Goal: Information Seeking & Learning: Learn about a topic

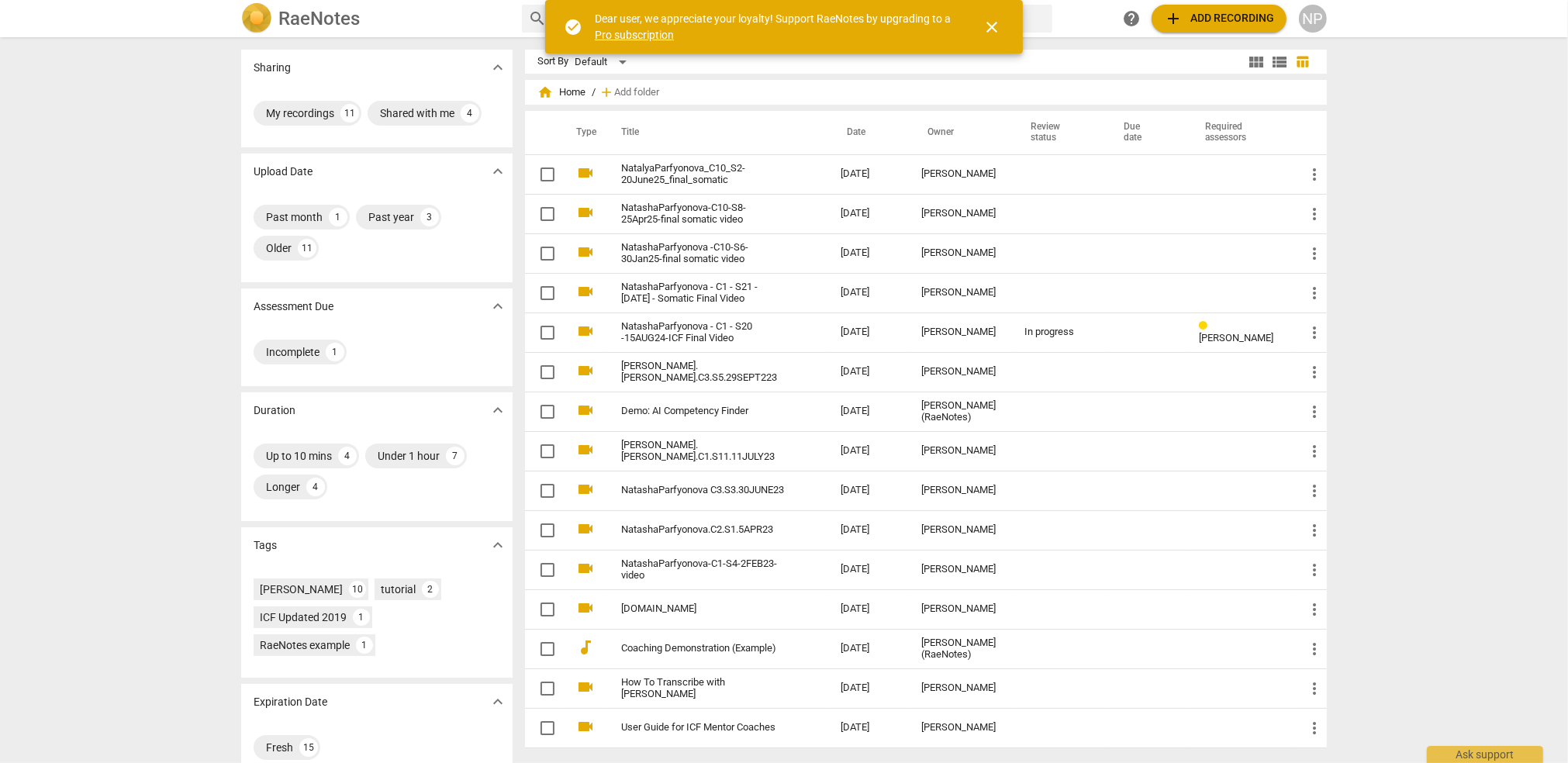
click at [1442, 251] on div "Sharing expand_more My recordings 11 Shared with me 4 Upload Date expand_more P…" at bounding box center [784, 401] width 1568 height 724
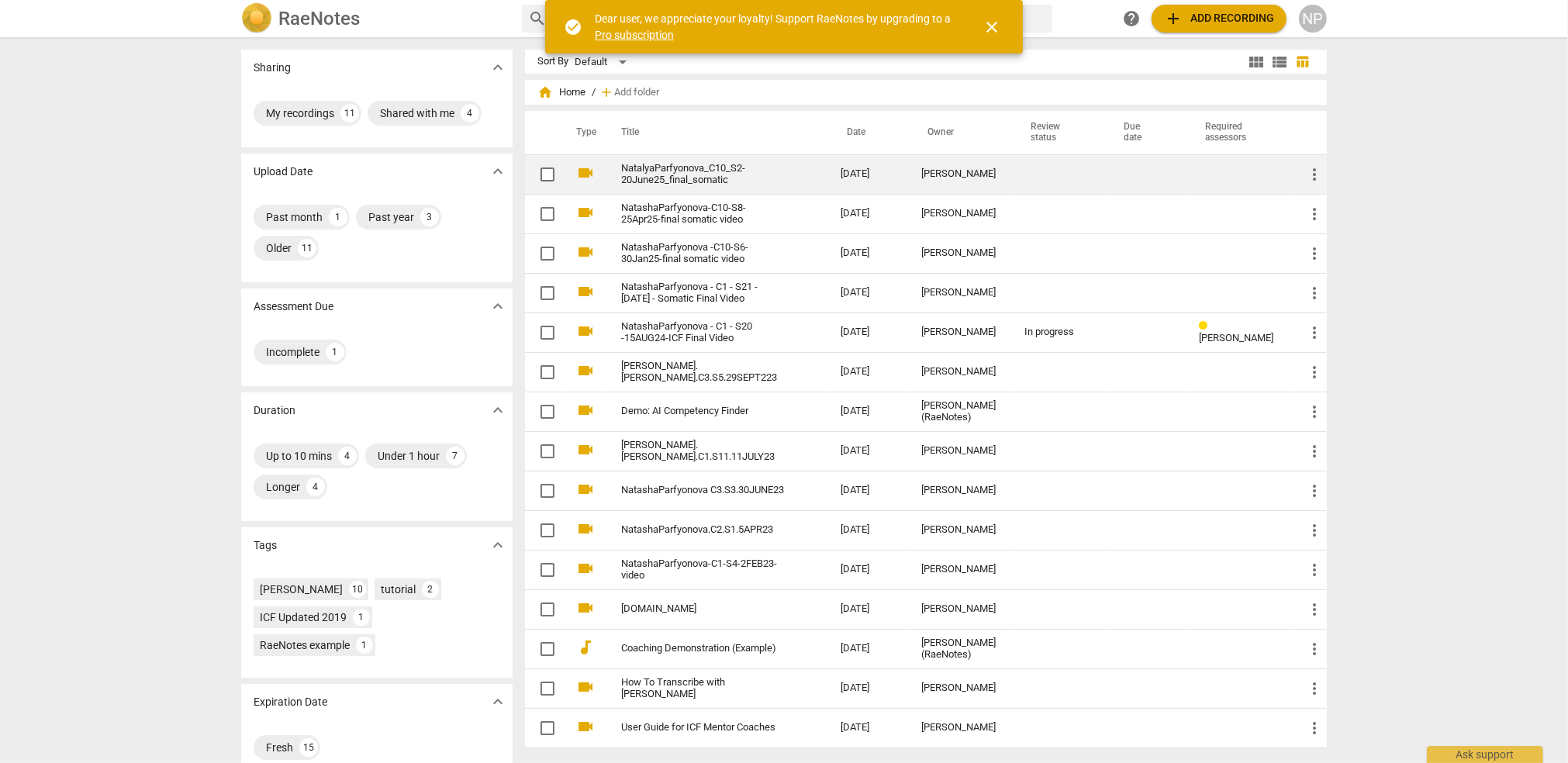
click at [693, 171] on link "NatalyaParfyonova_C10_S2-20June25_final_somatic" at bounding box center [703, 174] width 164 height 23
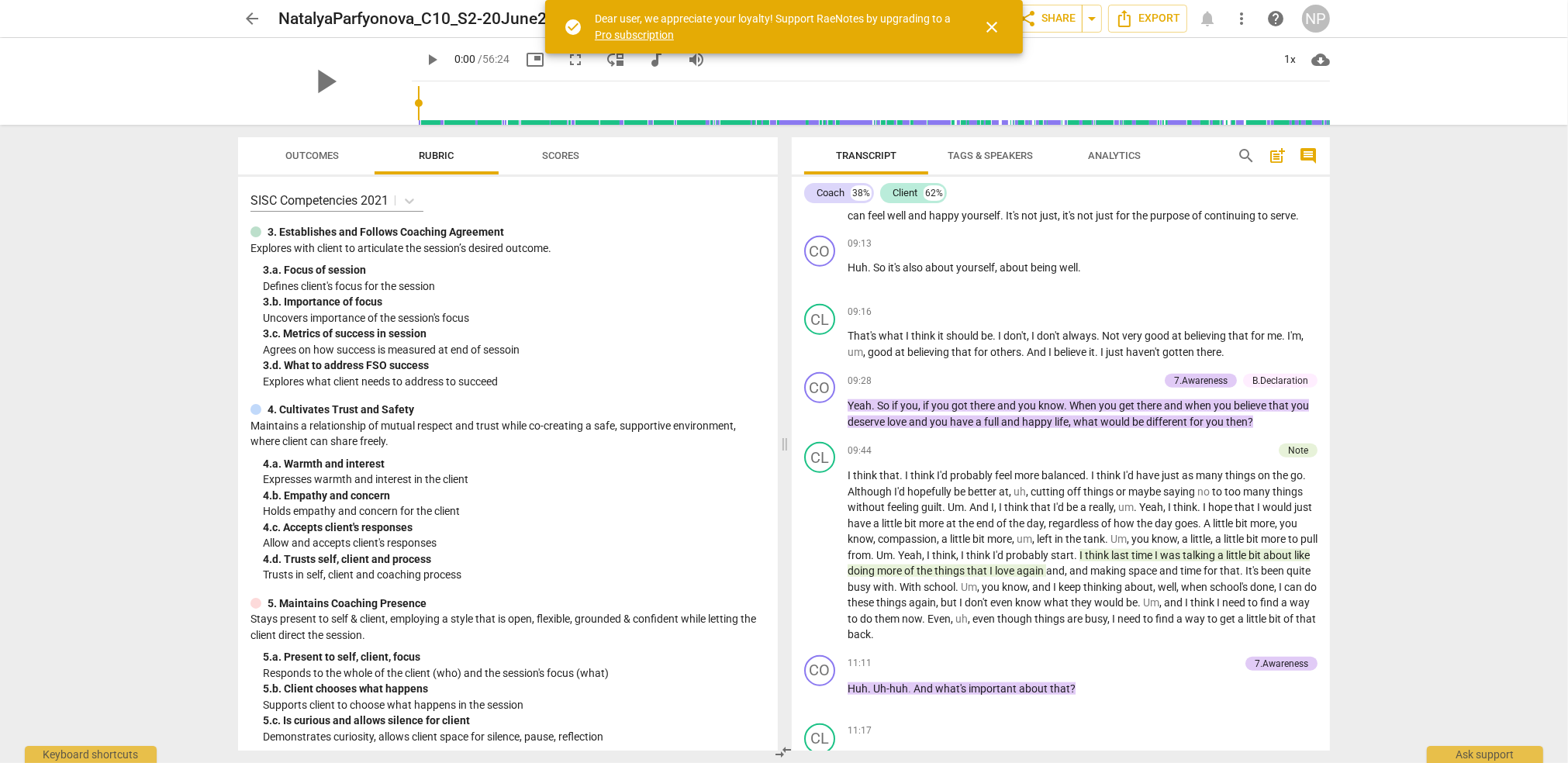
scroll to position [2029, 0]
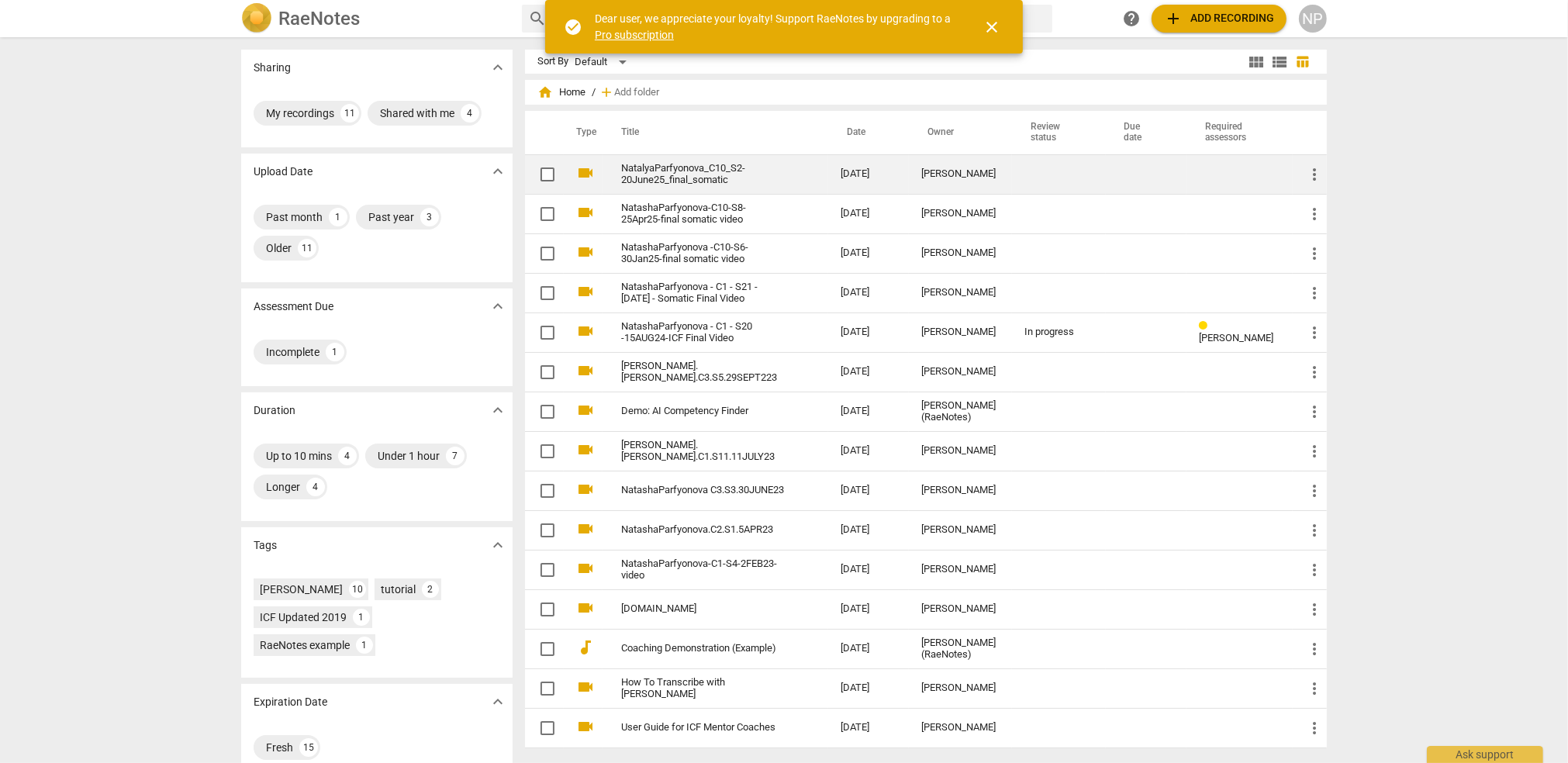
click at [678, 177] on link "NatalyaParfyonova_C10_S2-20June25_final_somatic" at bounding box center [703, 174] width 164 height 23
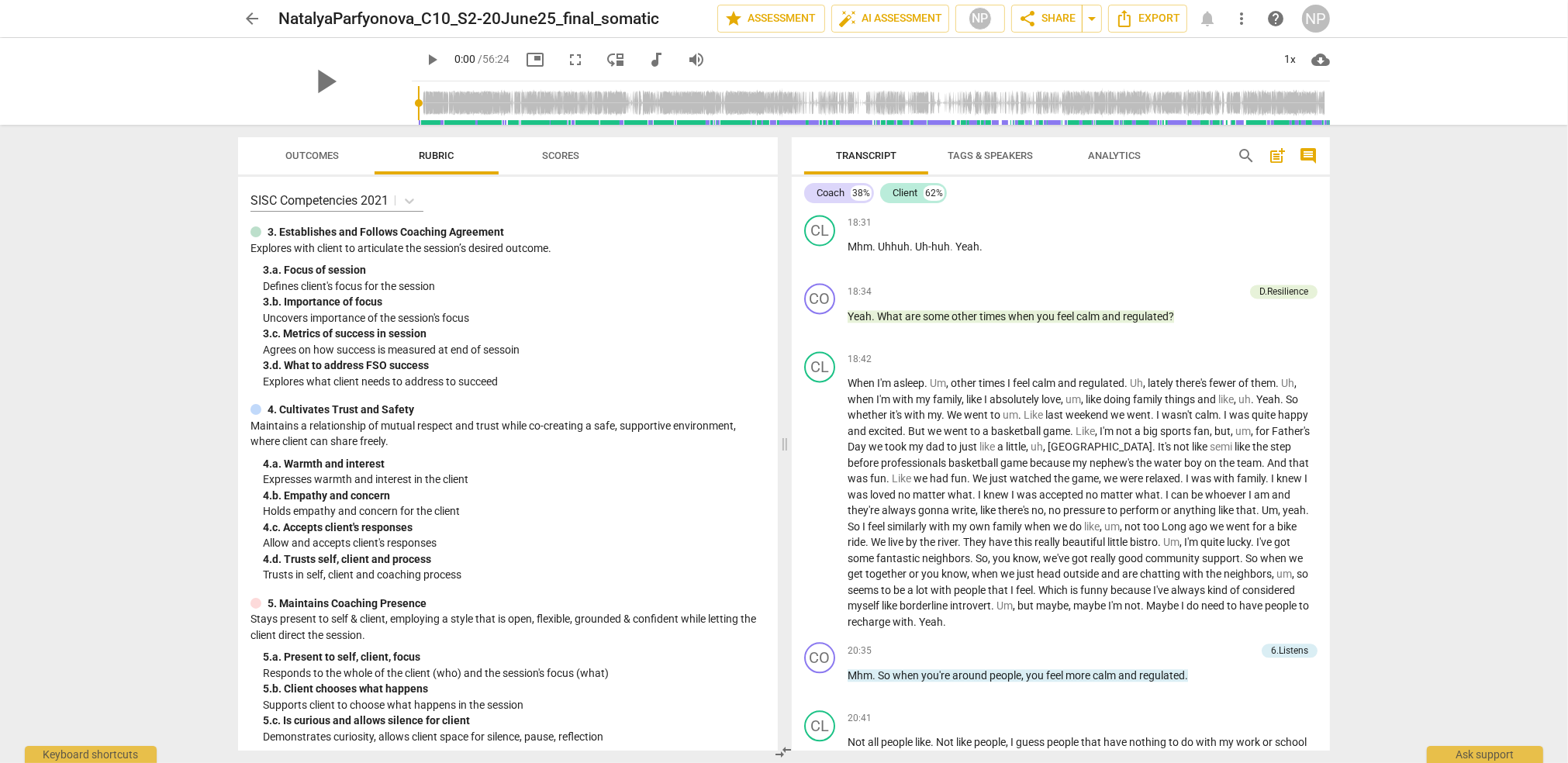
scroll to position [4105, 0]
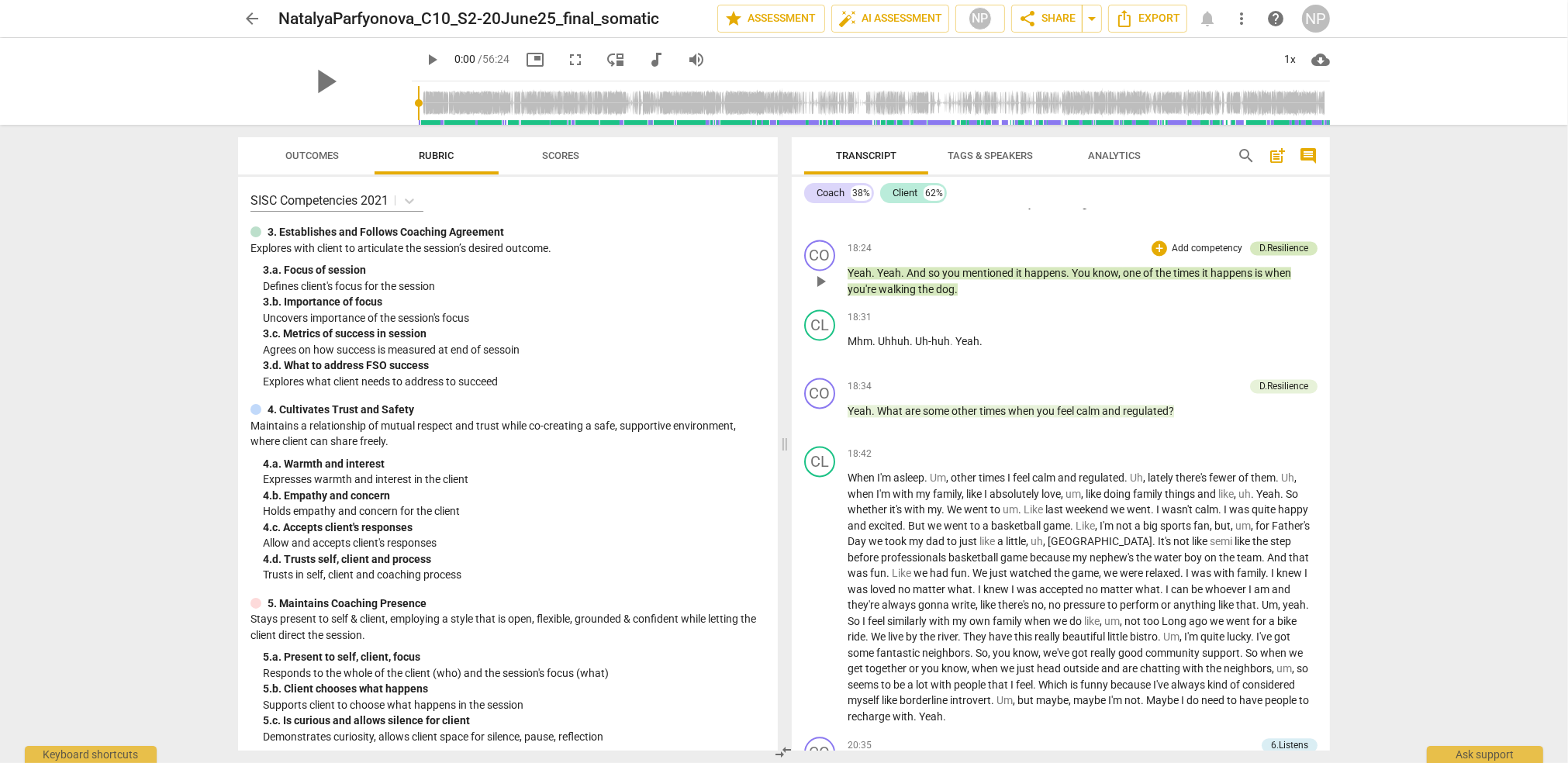
click at [1280, 256] on div "D.Resilience" at bounding box center [1283, 247] width 49 height 14
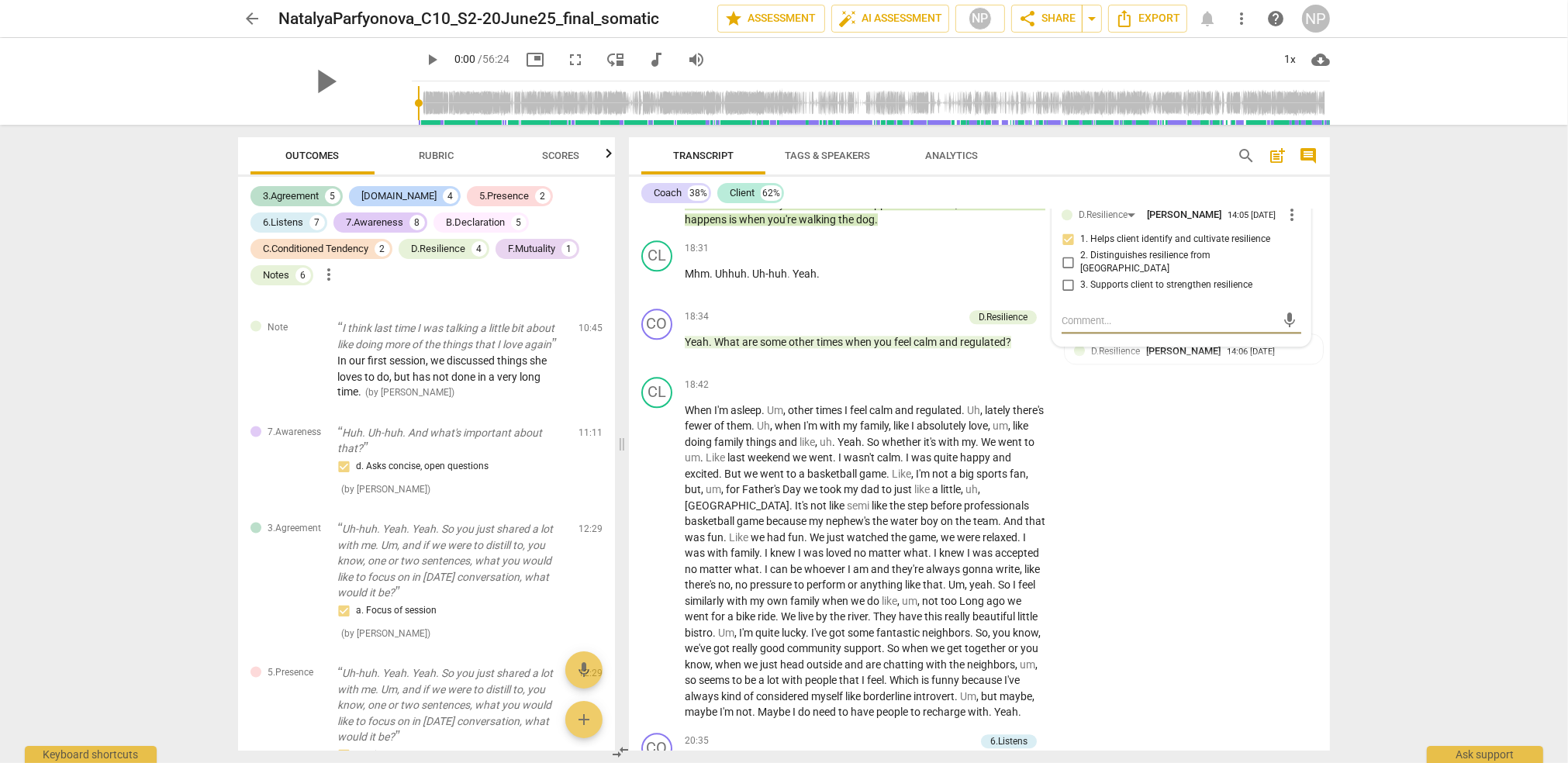
scroll to position [4873, 0]
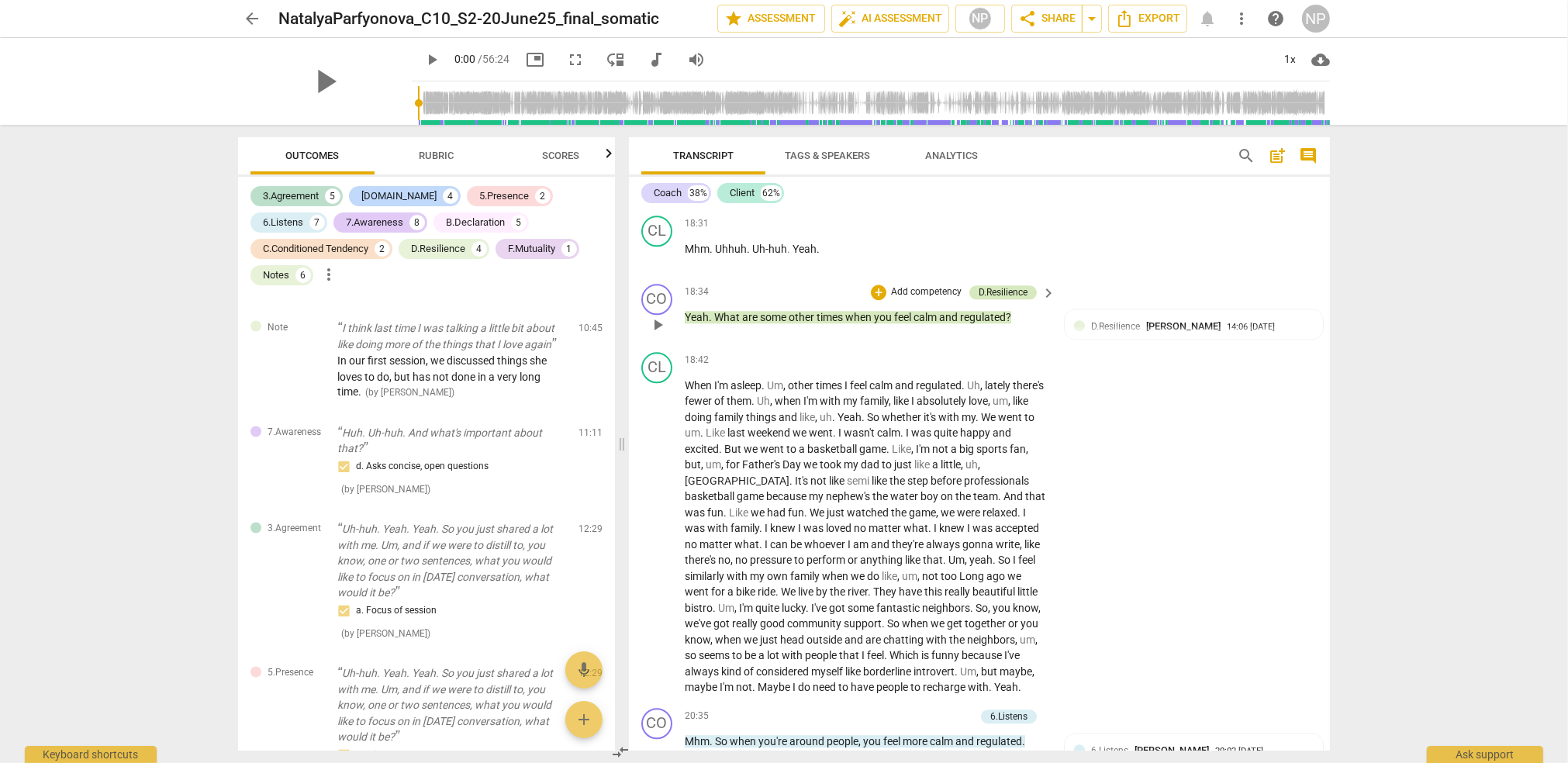
click at [983, 300] on div "D.Resilience" at bounding box center [1003, 291] width 49 height 14
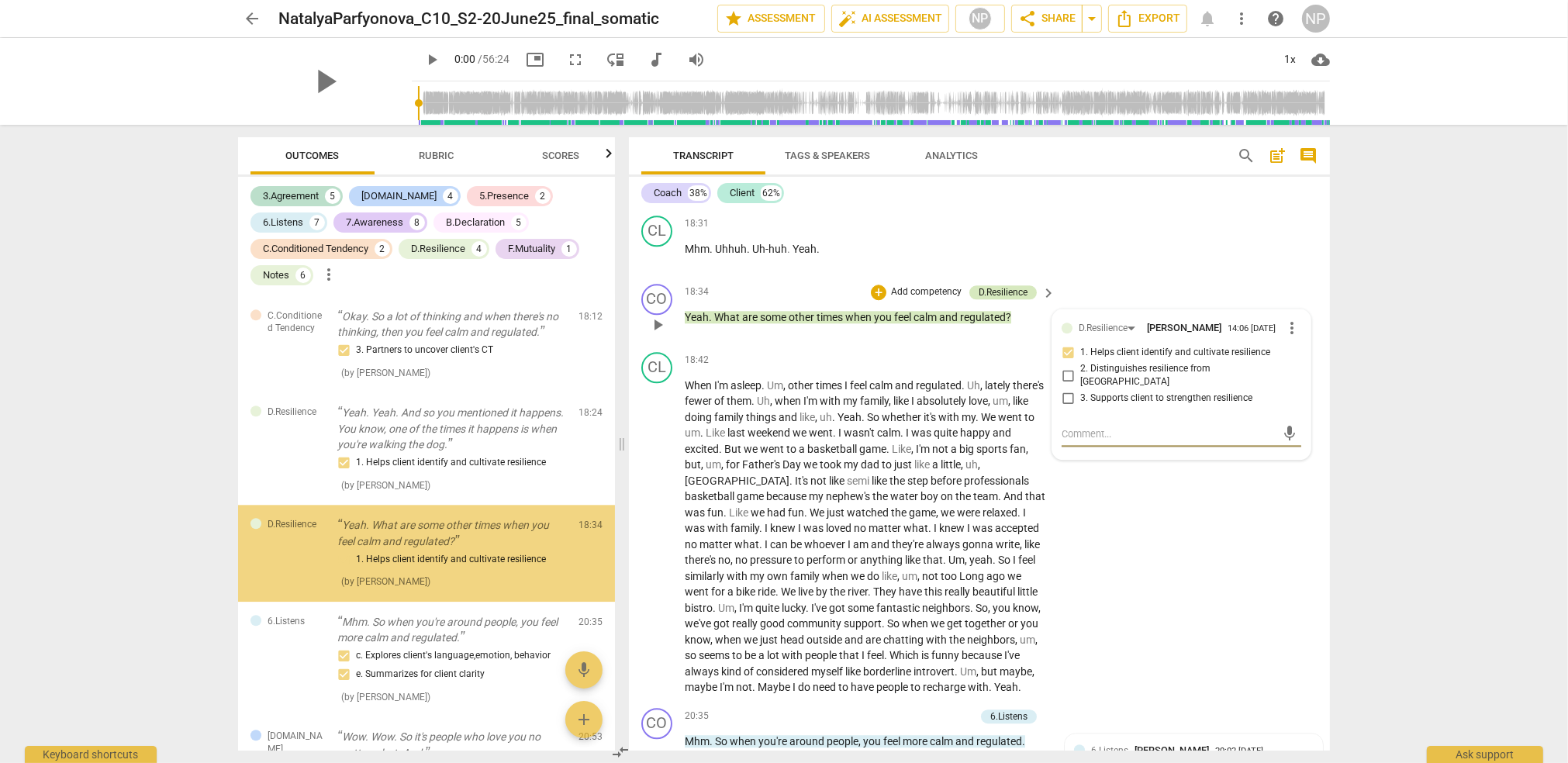
scroll to position [4757, 0]
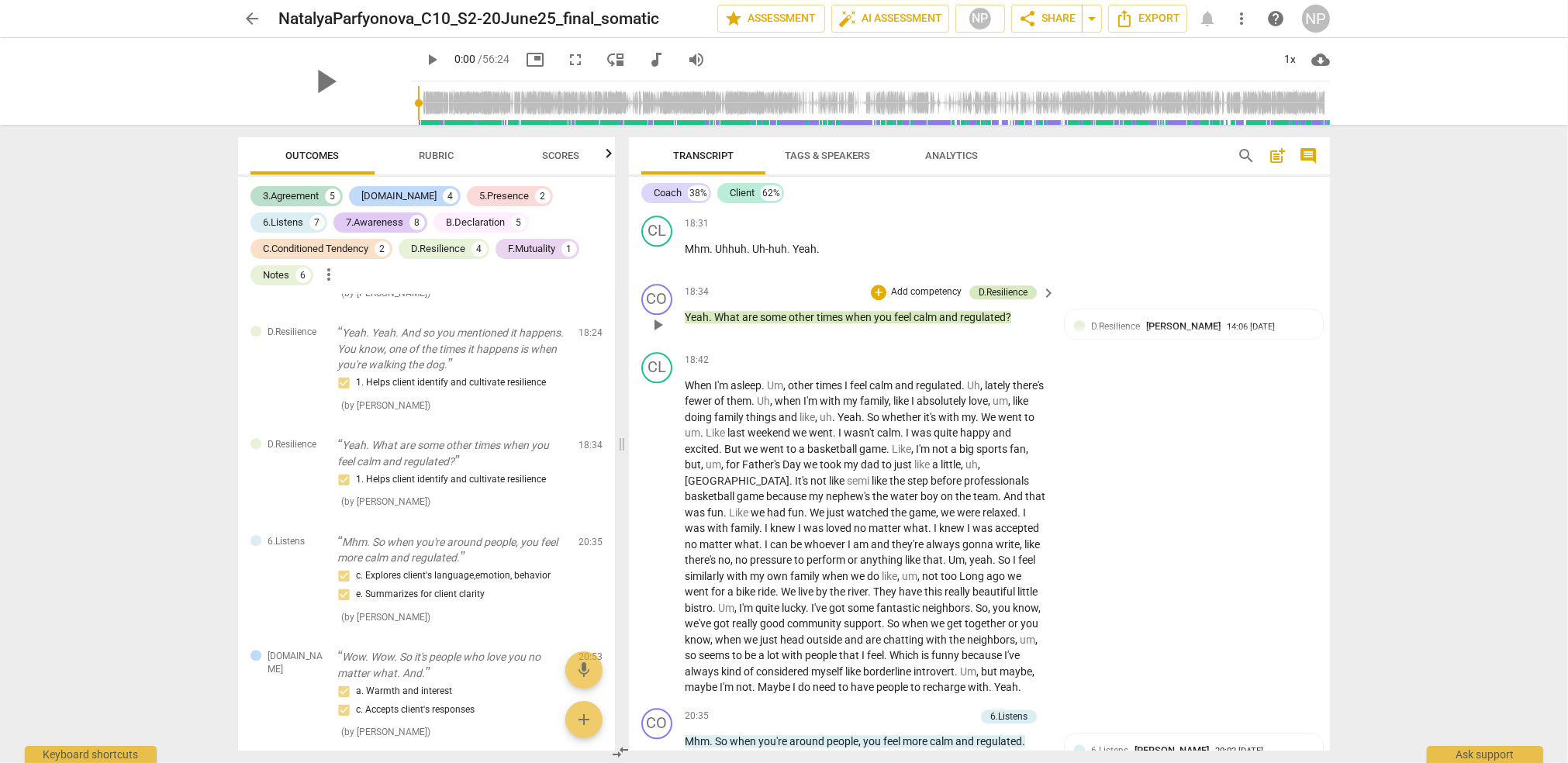
click at [995, 300] on div "D.Resilience" at bounding box center [1003, 291] width 49 height 14
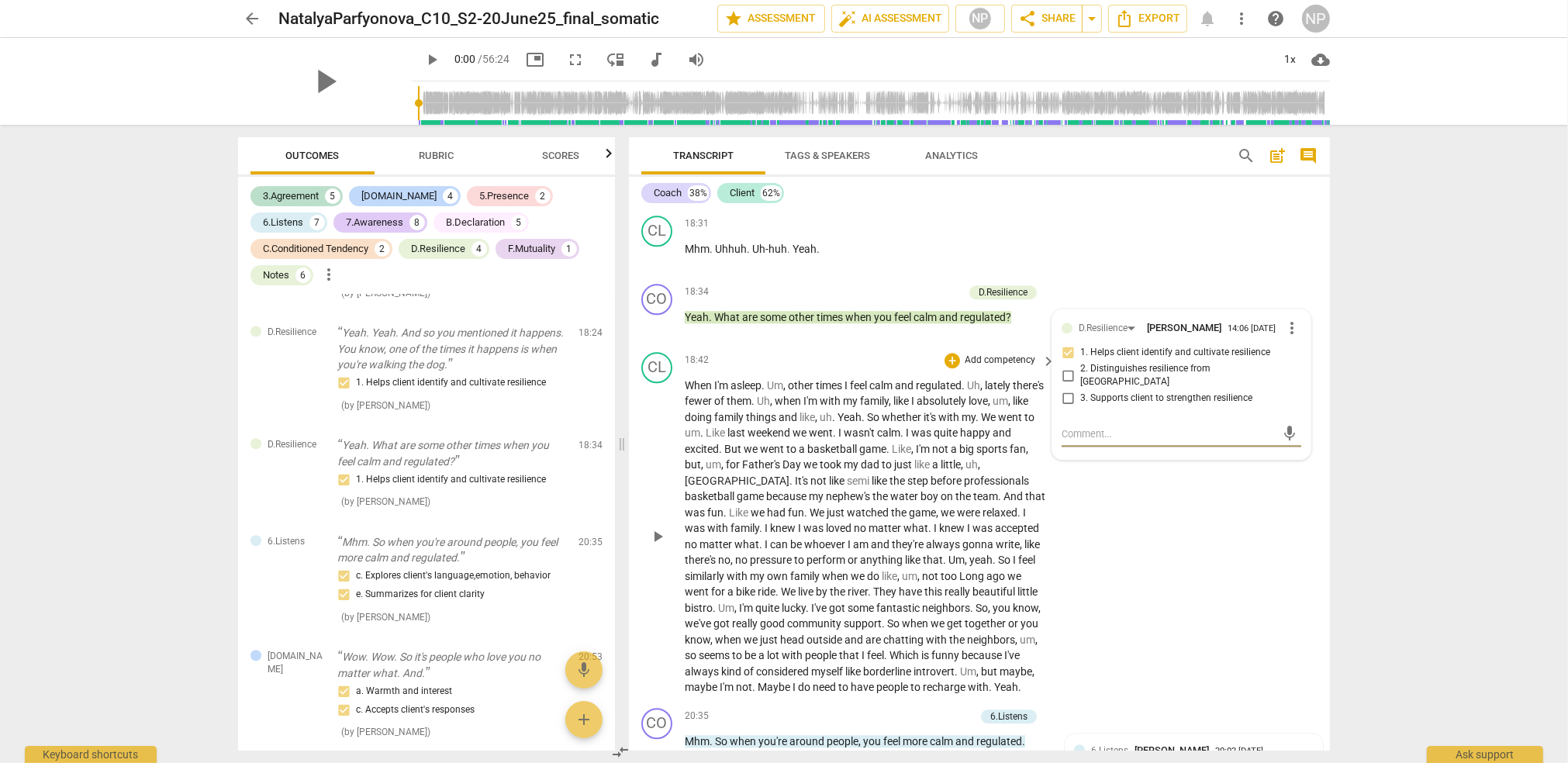
click at [967, 646] on span "neighbors" at bounding box center [991, 639] width 48 height 12
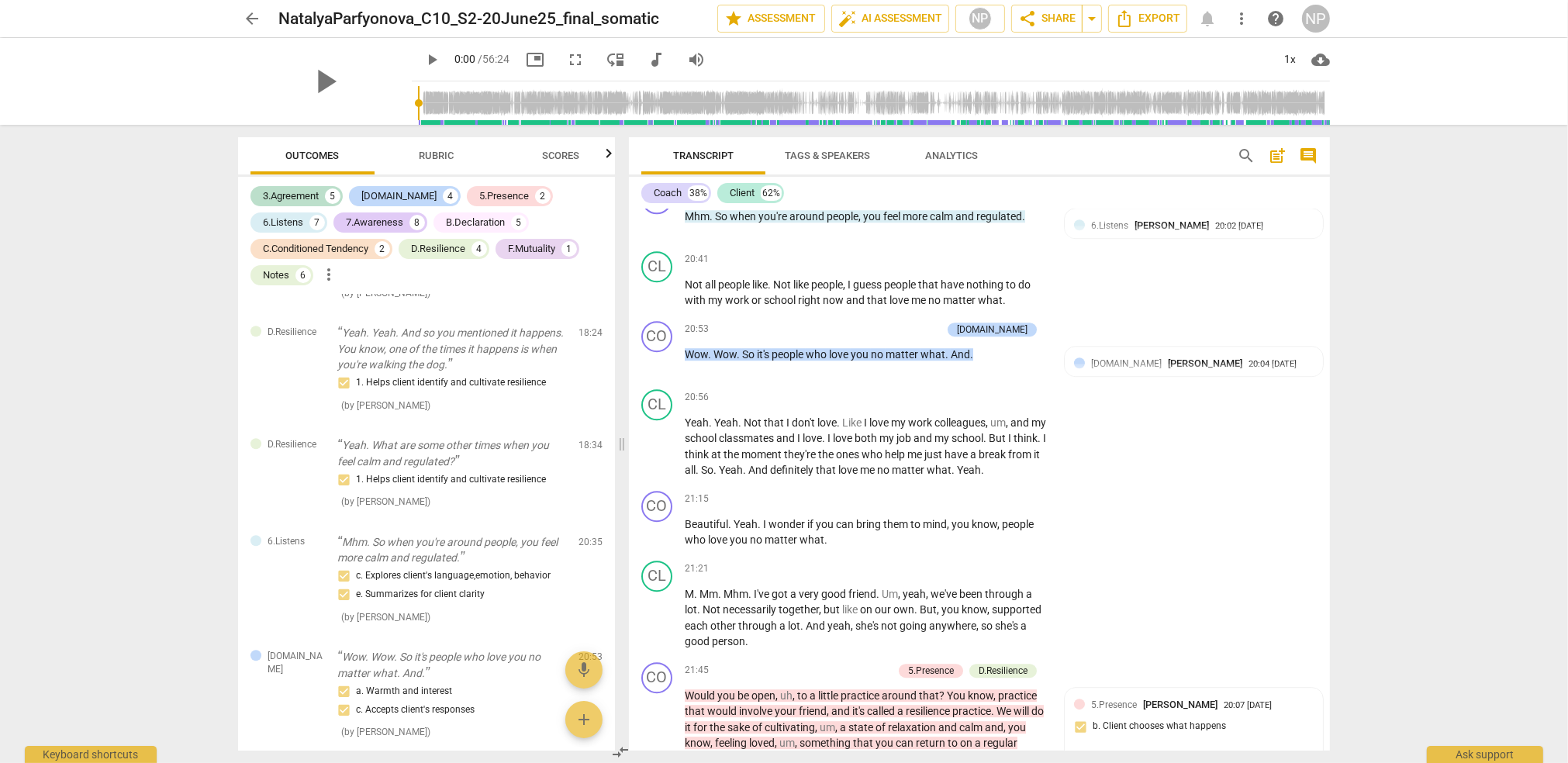
scroll to position [5424, 0]
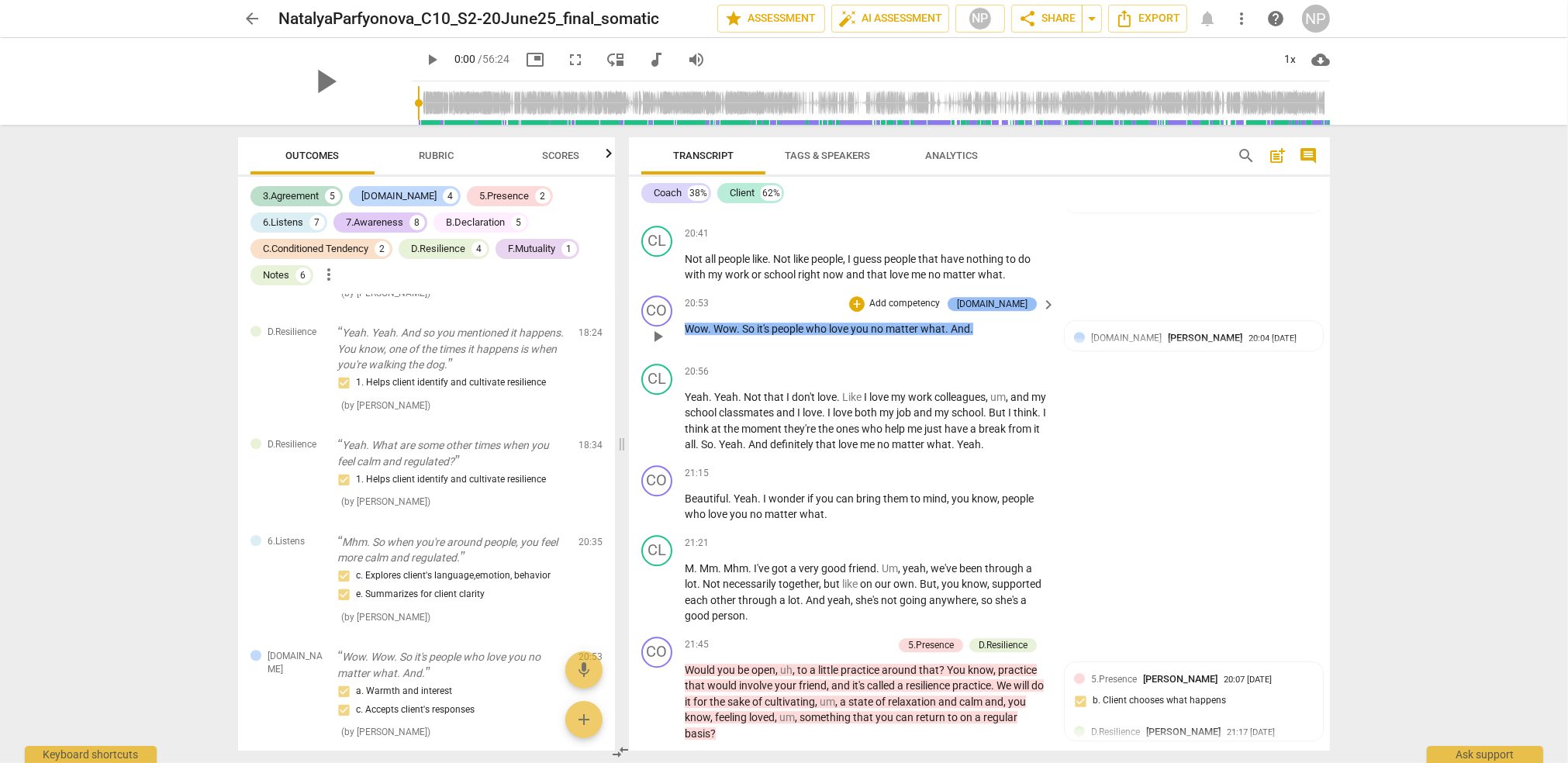
click at [1016, 311] on div "[DOMAIN_NAME]" at bounding box center [992, 303] width 71 height 14
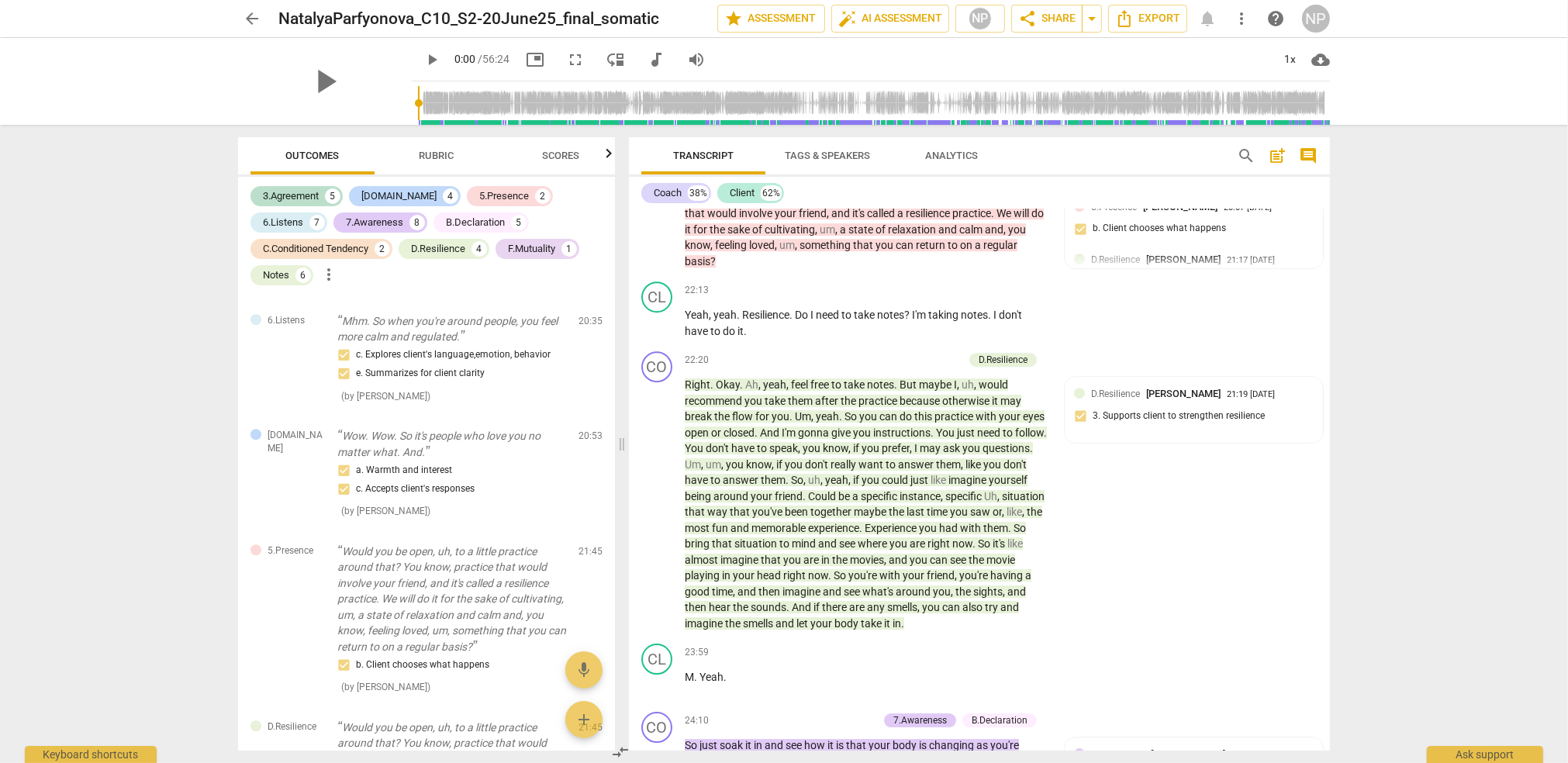
scroll to position [5922, 0]
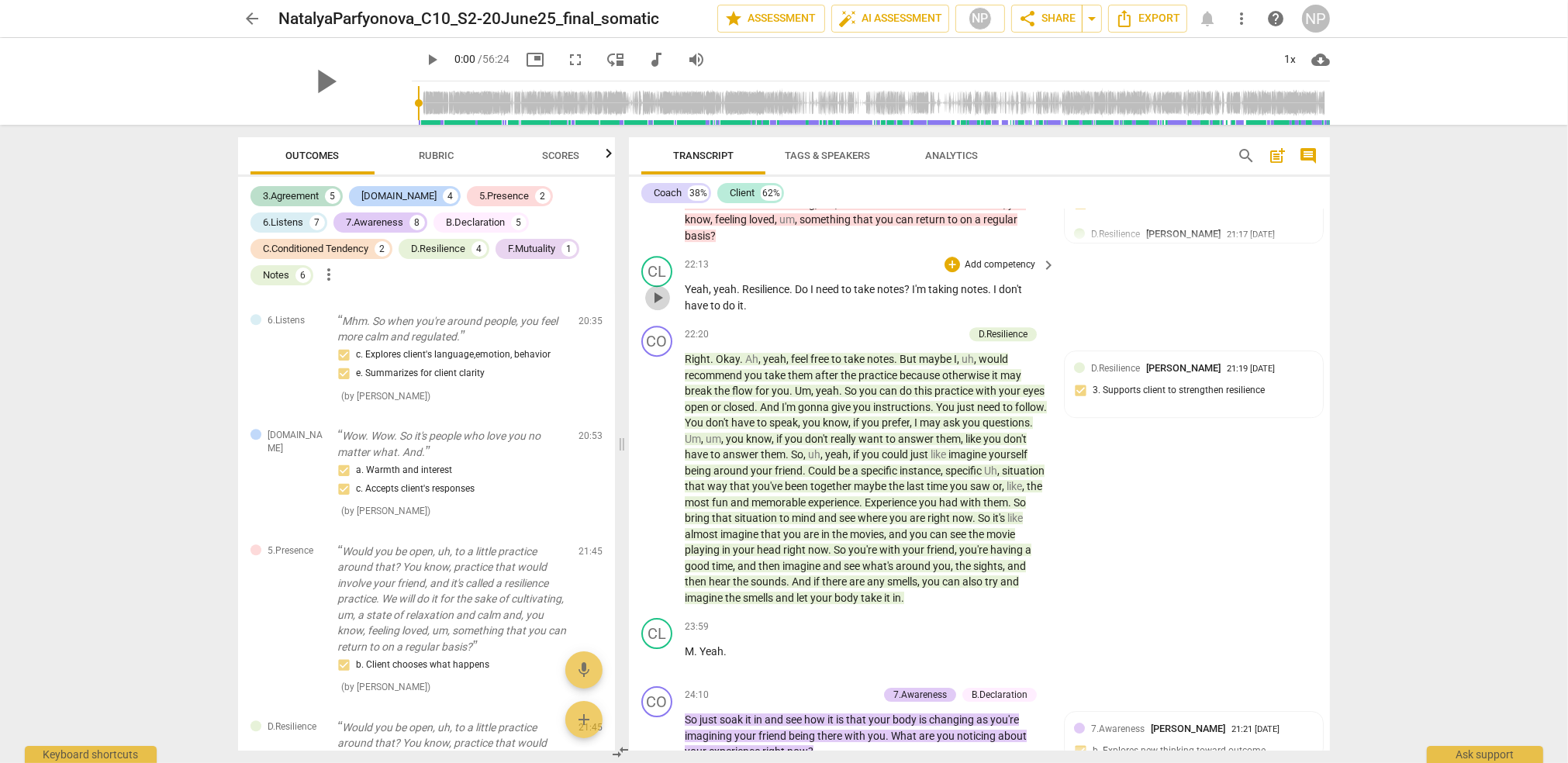
click at [657, 307] on span "play_arrow" at bounding box center [657, 298] width 18 height 18
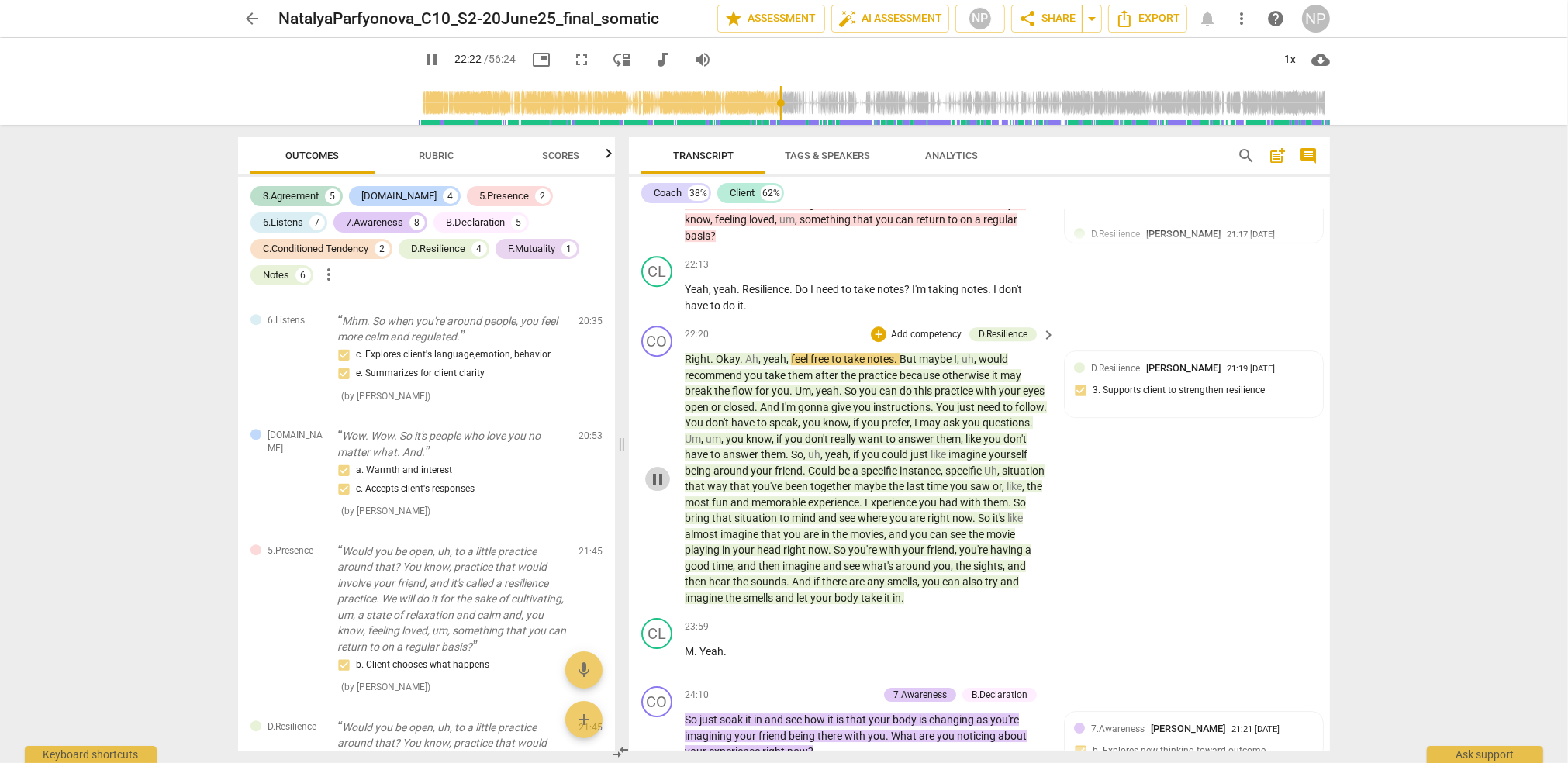
click at [657, 489] on span "pause" at bounding box center [657, 479] width 18 height 18
type input "1343"
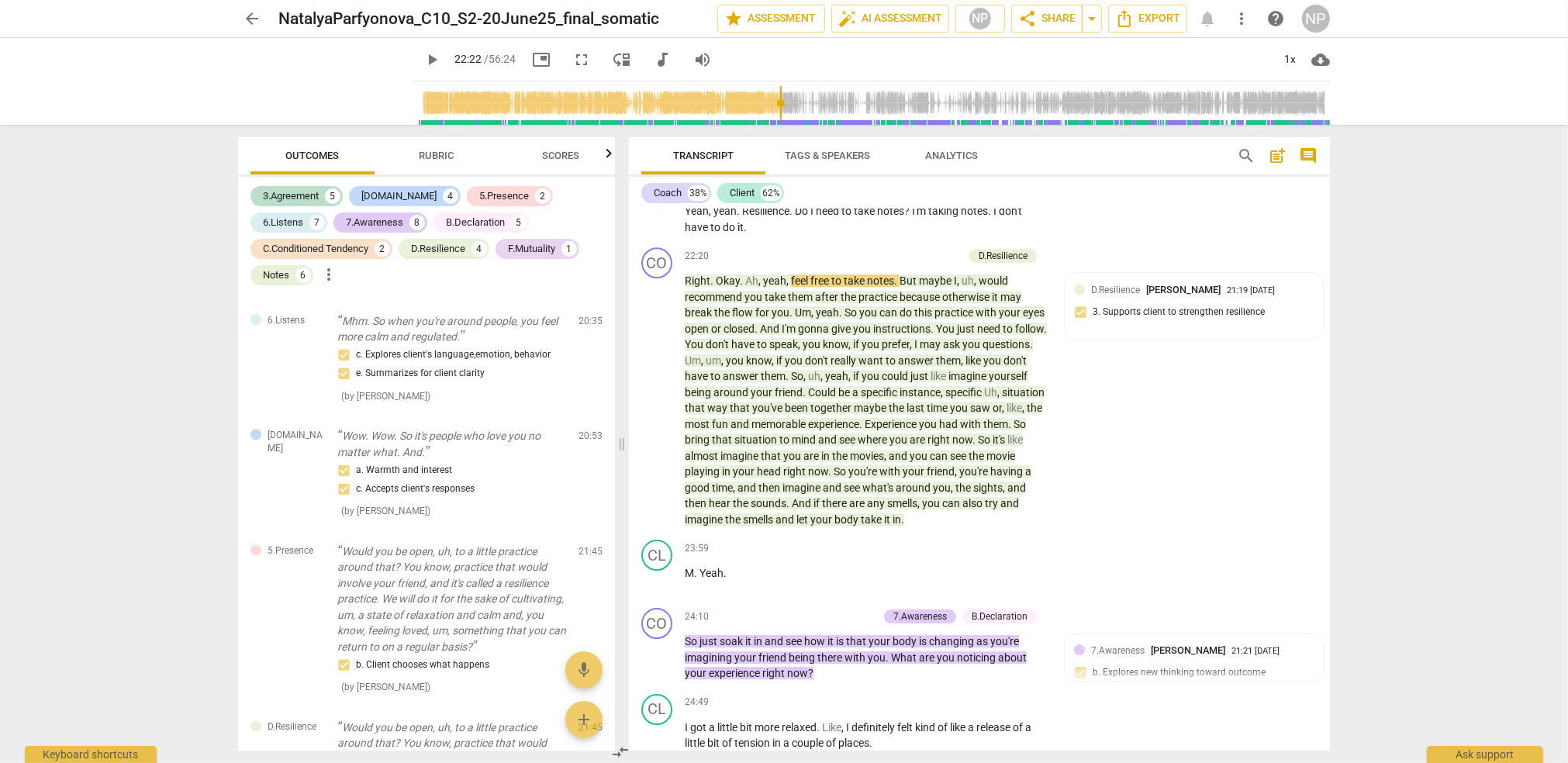
scroll to position [6053, 0]
